Goal: Check status: Check status

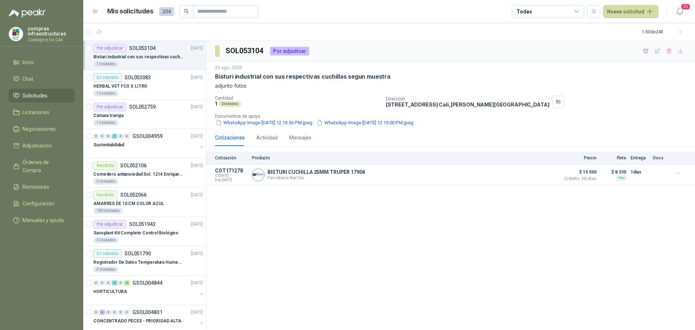
click at [131, 47] on p "SOL053104" at bounding box center [142, 48] width 26 height 5
click at [146, 93] on div "1 Unidades" at bounding box center [148, 94] width 110 height 6
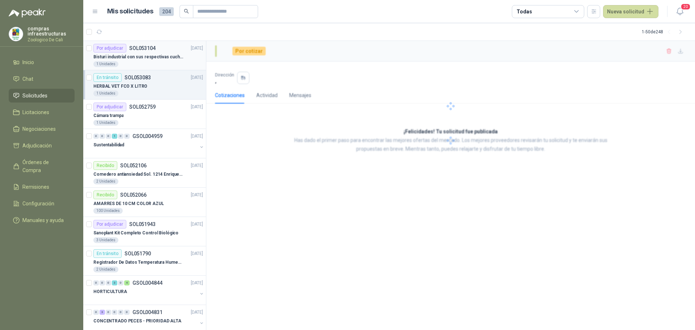
click at [158, 54] on p "Bisturi industrial con sus respectivas cuchillas segun muestra" at bounding box center [138, 57] width 90 height 7
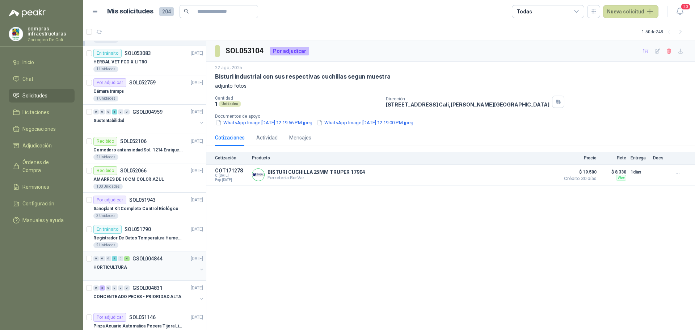
scroll to position [36, 0]
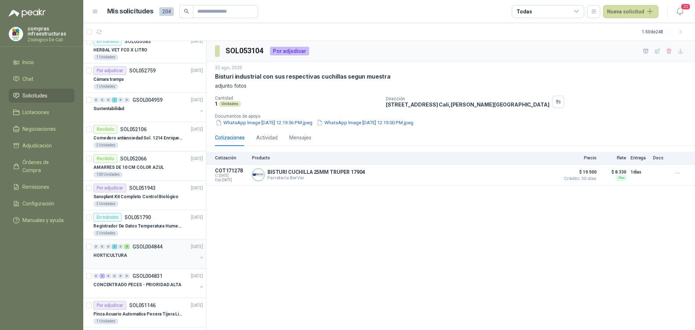
click at [140, 257] on div "HORTICULTURA" at bounding box center [145, 255] width 104 height 9
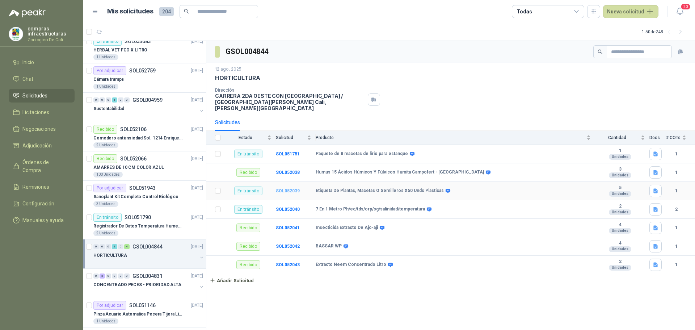
click at [289, 188] on b "SOL052039" at bounding box center [288, 190] width 24 height 5
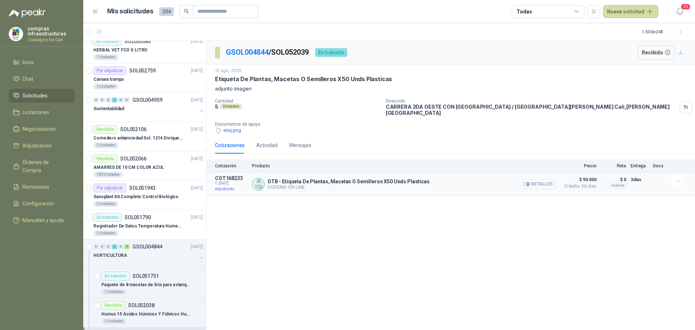
click at [544, 180] on button "Detalles" at bounding box center [539, 184] width 34 height 10
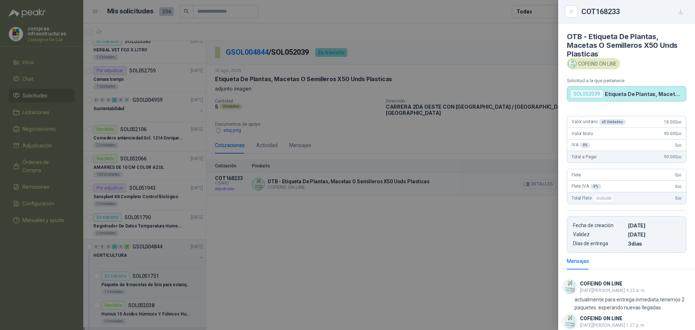
scroll to position [135, 0]
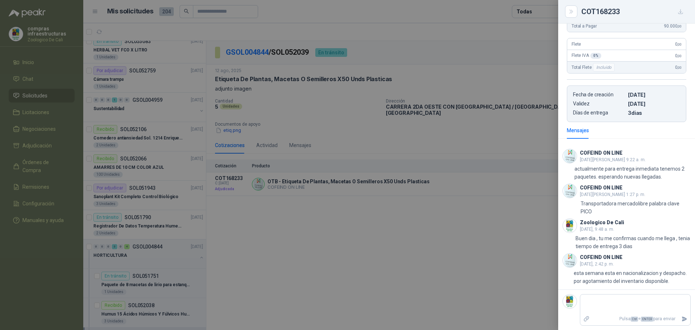
click at [459, 254] on div at bounding box center [347, 165] width 695 height 330
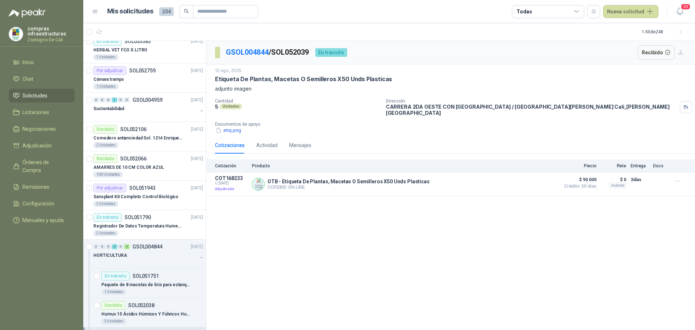
click at [44, 94] on span "Solicitudes" at bounding box center [34, 96] width 25 height 8
